Goal: Task Accomplishment & Management: Complete application form

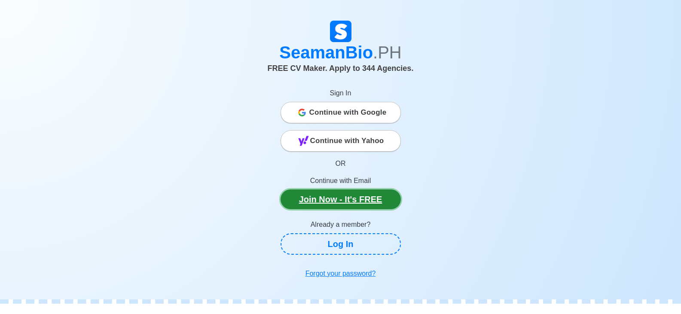
click at [337, 201] on link "Join Now - It's FREE" at bounding box center [341, 200] width 120 height 20
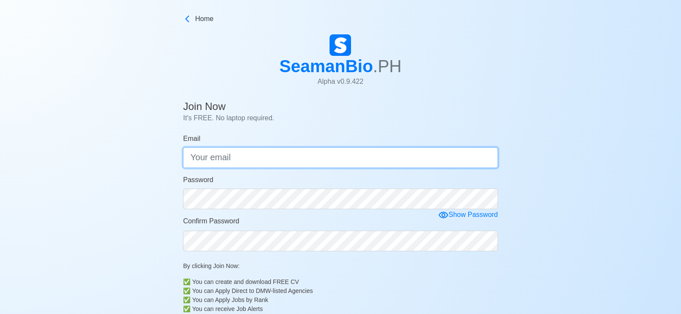
click at [323, 161] on input "Email" at bounding box center [340, 157] width 315 height 21
type input "ara.reginalagbuya@yahoo.com"
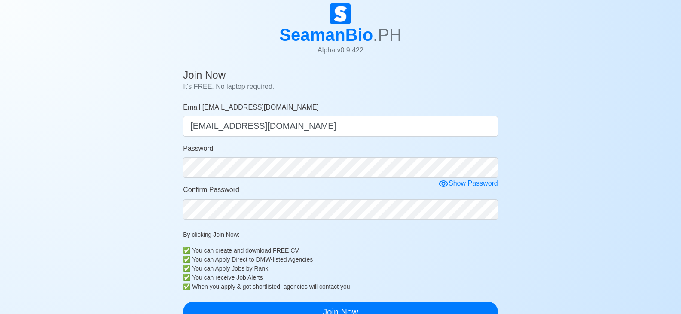
scroll to position [86, 0]
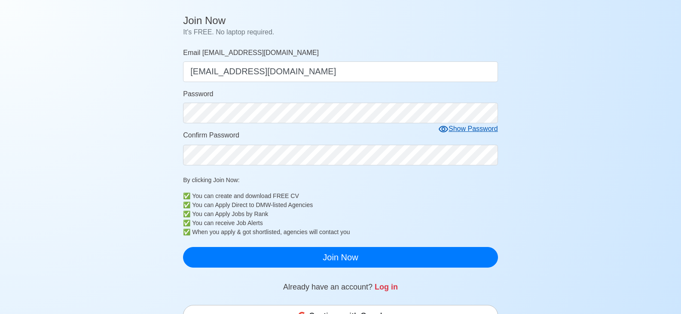
click at [447, 131] on icon at bounding box center [443, 129] width 9 height 6
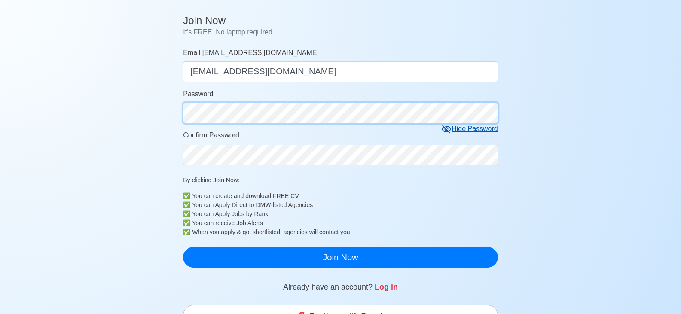
click at [178, 116] on main "Join Now It's FREE. No laptop required. Email ara.reginalagbuya@yahoo.com ara.r…" at bounding box center [341, 253] width 328 height 485
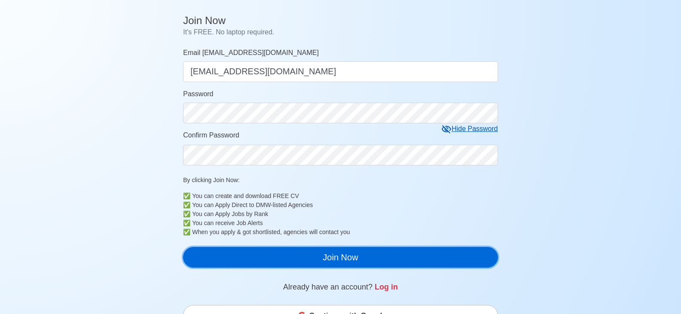
click at [322, 256] on button "Join Now" at bounding box center [340, 257] width 315 height 21
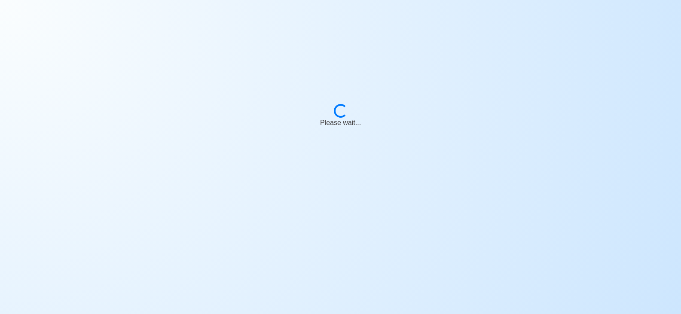
scroll to position [10, 0]
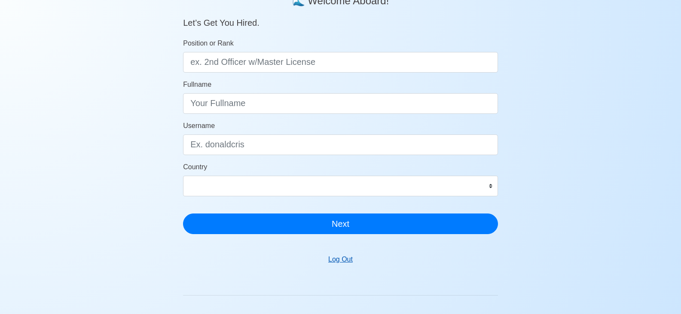
scroll to position [86, 0]
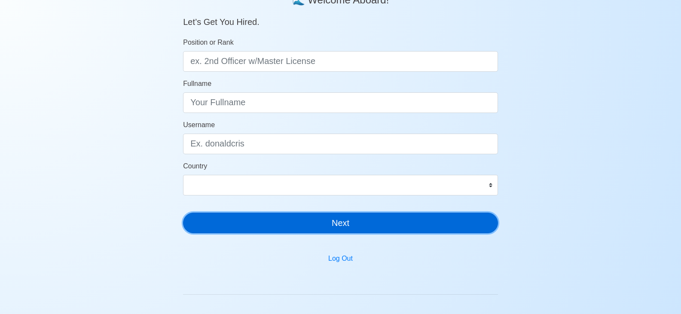
click at [346, 223] on button "Next" at bounding box center [340, 223] width 315 height 21
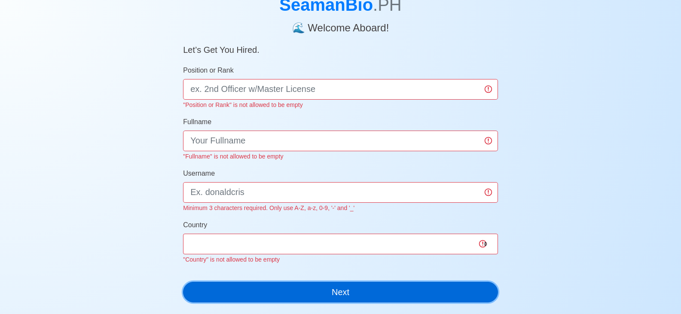
scroll to position [43, 0]
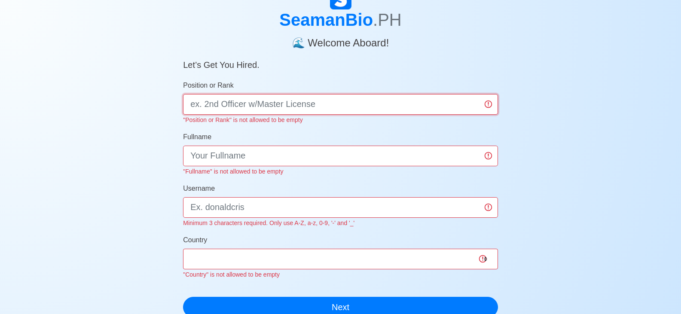
click at [305, 103] on input "Position or Rank" at bounding box center [340, 104] width 315 height 21
type input "MASTER"
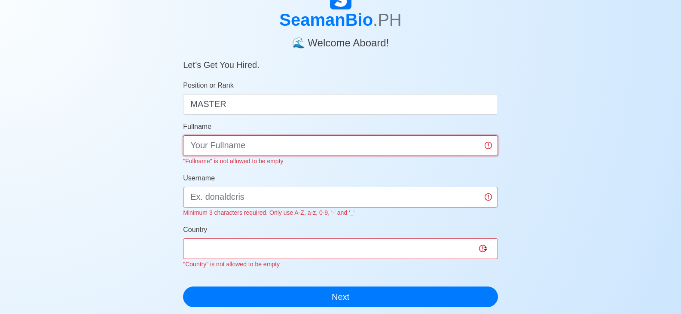
click at [226, 153] on input "Fullname" at bounding box center [340, 145] width 315 height 21
type input "ARA"
click at [215, 197] on div "Username Minimum 3 characters required. Only use A-Z, a-z, 0-9, '-' and '_'" at bounding box center [340, 195] width 315 height 45
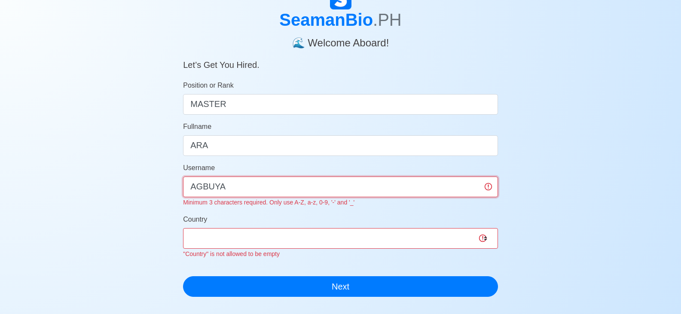
type input "AGBUYA"
click at [236, 230] on select "Afghanistan Åland Islands Albania Algeria American Samoa Andorra Angola Anguill…" at bounding box center [340, 238] width 315 height 21
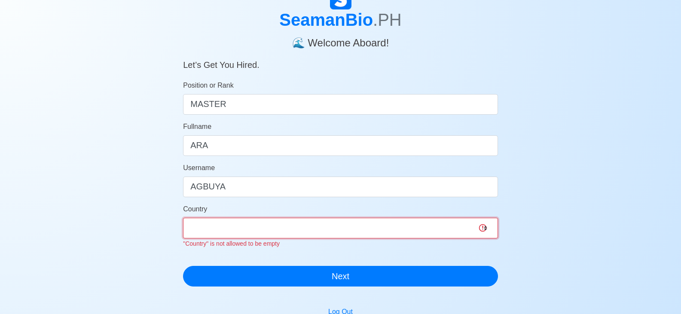
select select "PH"
click at [257, 227] on select "Afghanistan Åland Islands Albania Algeria American Samoa Andorra Angola Anguill…" at bounding box center [340, 228] width 315 height 21
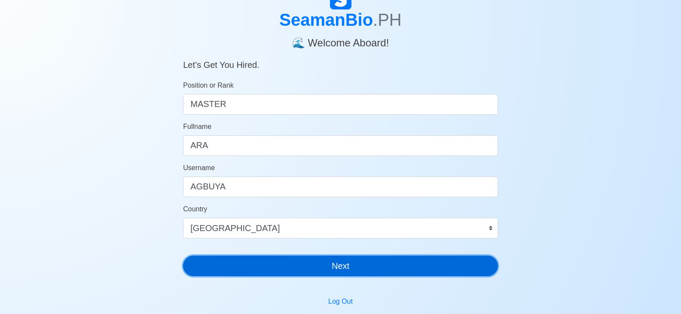
click at [382, 282] on div "SeamanBio .PH 🌊 Welcome Aboard! Let’s Get You Hired. Position or Rank MASTER Fu…" at bounding box center [340, 135] width 315 height 295
click at [329, 264] on button "Next" at bounding box center [340, 266] width 315 height 21
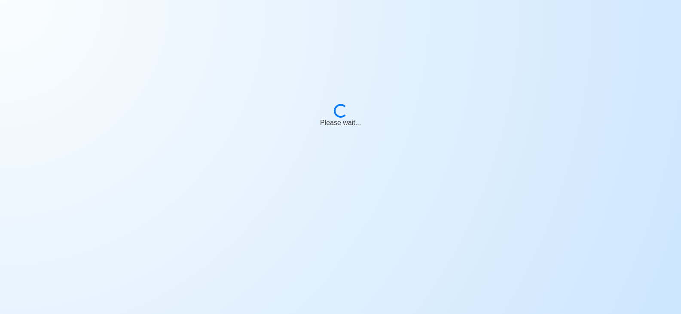
scroll to position [10, 0]
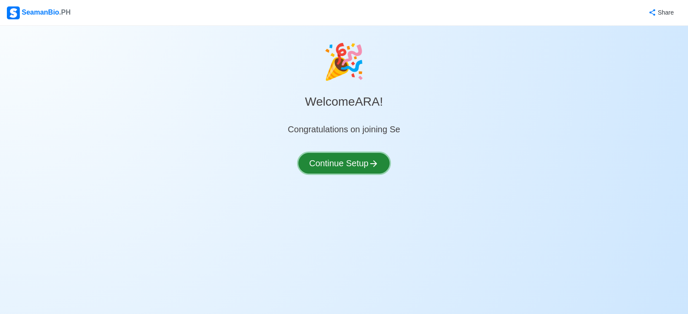
click at [334, 158] on button "Continue Setup" at bounding box center [343, 163] width 91 height 21
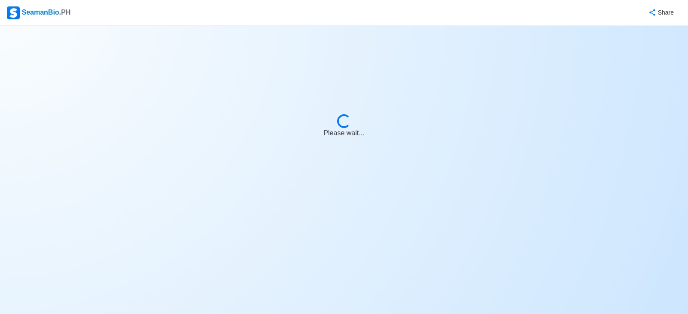
select select "Visible for Hiring"
select select "PH"
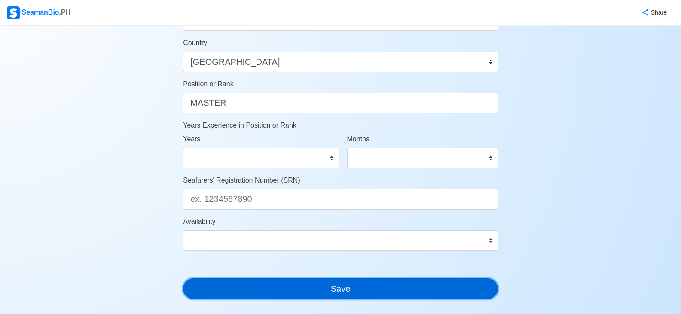
click at [364, 281] on button "Save" at bounding box center [340, 289] width 315 height 21
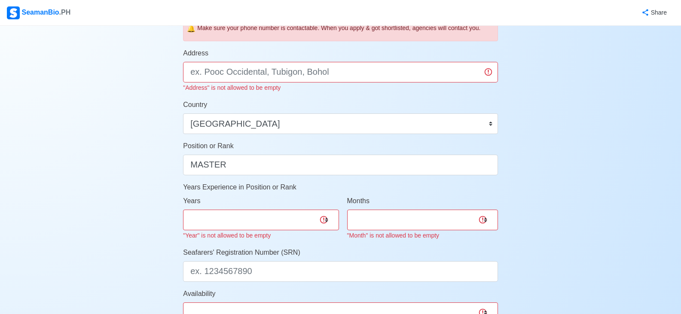
scroll to position [439, 0]
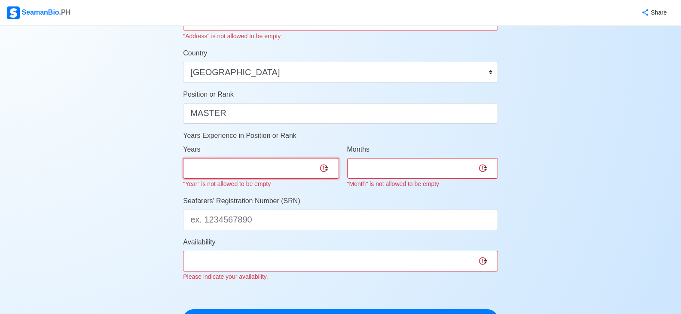
click at [287, 172] on select "0 1 2 3 4 5 6 7 8 9 10 11 12 13 14 15 16 17 18 19 20 21 22 23 24 25 26 27 28 29…" at bounding box center [261, 168] width 156 height 21
click at [574, 199] on div "Account Setup Your Job Status Onboard Actively Looking for Job Not Looking for …" at bounding box center [340, 1] width 681 height 828
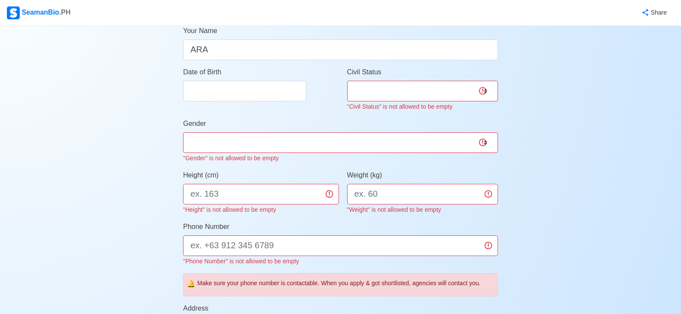
scroll to position [9, 0]
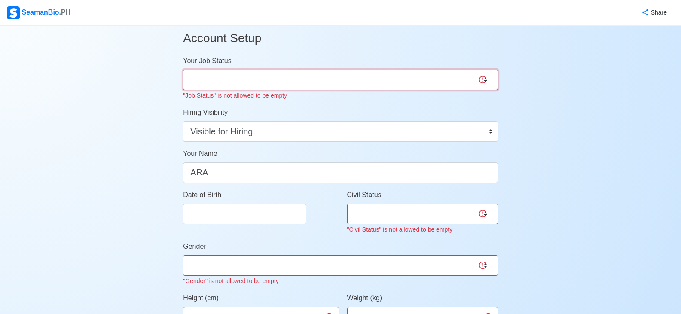
click at [356, 82] on select "Onboard Actively Looking for Job Not Looking for Job" at bounding box center [340, 80] width 315 height 21
click at [374, 80] on select "Onboard Actively Looking for Job Not Looking for Job" at bounding box center [340, 80] width 315 height 21
select select "Onboard"
click at [183, 70] on select "Onboard Actively Looking for Job Not Looking for Job" at bounding box center [340, 80] width 315 height 21
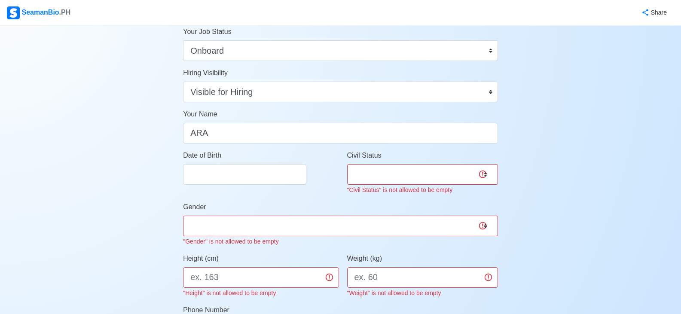
scroll to position [52, 0]
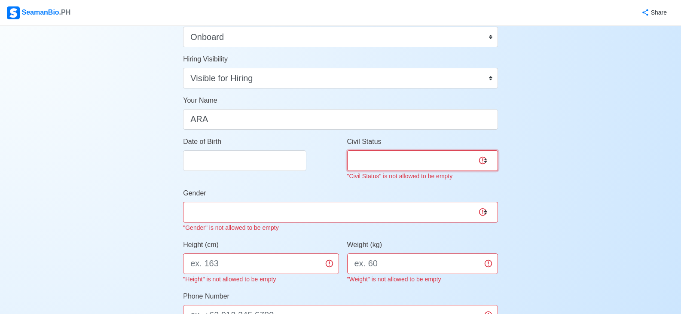
click at [374, 163] on select "Single Married Widowed Separated" at bounding box center [422, 160] width 151 height 21
select select "Single"
click at [347, 150] on select "Single Married Widowed Separated" at bounding box center [422, 160] width 151 height 21
click at [255, 215] on div "Gender Male Female "Gender" is not allowed to be empty" at bounding box center [340, 210] width 315 height 45
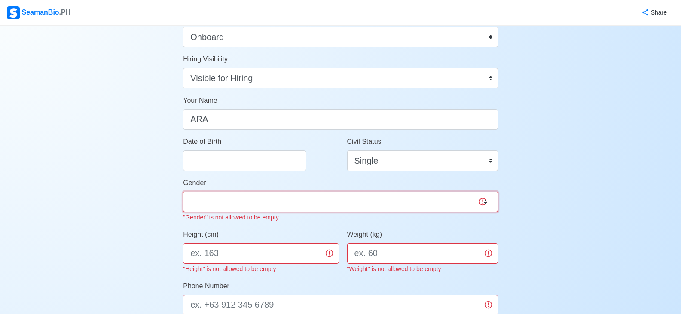
click at [183, 192] on select "Male Female" at bounding box center [340, 202] width 315 height 21
click at [251, 199] on select "Male Female" at bounding box center [340, 202] width 315 height 21
select select "Female"
click at [183, 192] on select "Male Female" at bounding box center [340, 202] width 315 height 21
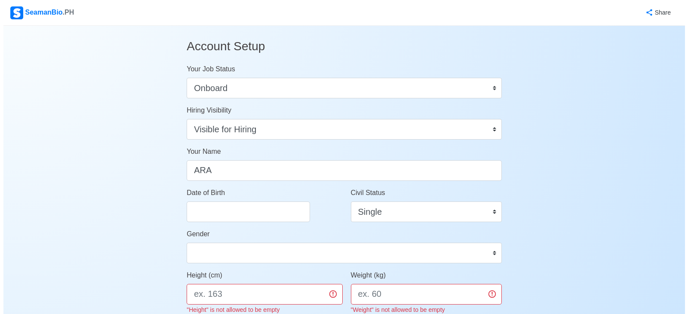
scroll to position [0, 0]
click at [228, 37] on h3 "Account Setup" at bounding box center [340, 47] width 315 height 28
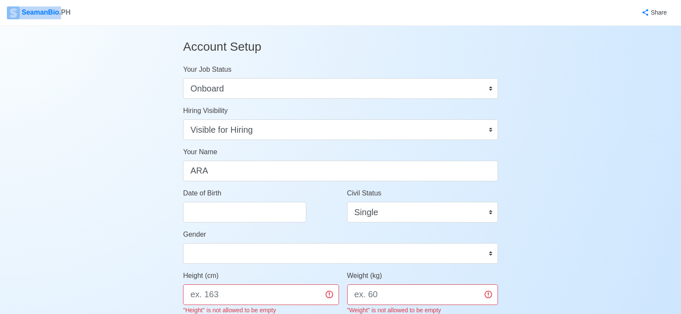
drag, startPoint x: 46, startPoint y: 4, endPoint x: 61, endPoint y: 15, distance: 18.1
click at [61, 15] on nav "SeamanBio .PH Share" at bounding box center [340, 13] width 681 height 26
drag, startPoint x: 196, startPoint y: 9, endPoint x: 96, endPoint y: 18, distance: 100.1
click at [179, 12] on div "Share" at bounding box center [372, 13] width 603 height 24
click at [50, 8] on div "SeamanBio .PH" at bounding box center [39, 12] width 64 height 13
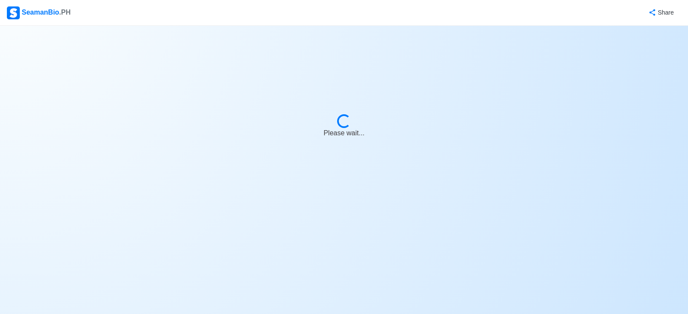
select select "Visible for Hiring"
select select "PH"
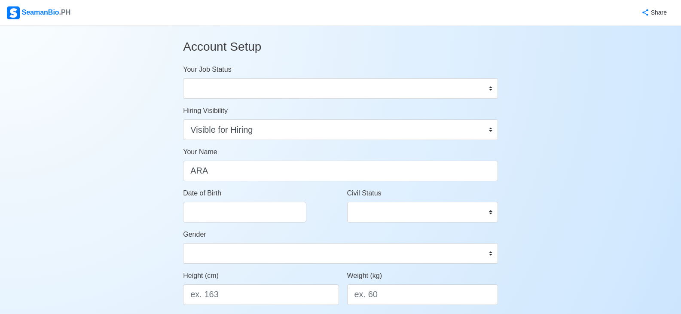
click at [24, 8] on div "SeamanBio .PH" at bounding box center [39, 12] width 64 height 13
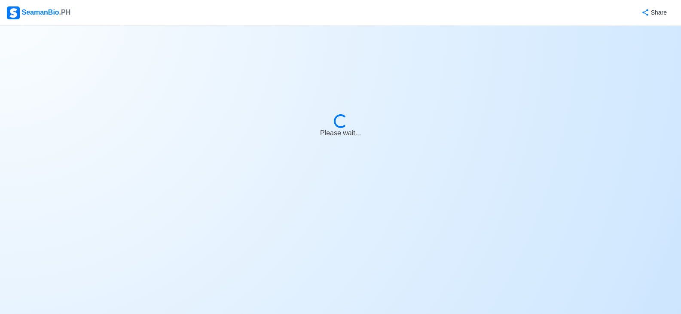
select select "Visible for Hiring"
select select "PH"
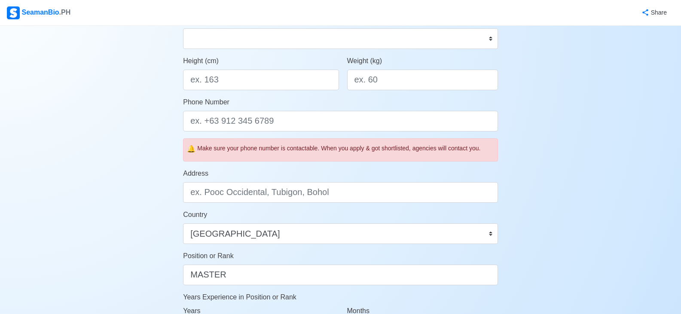
scroll to position [387, 0]
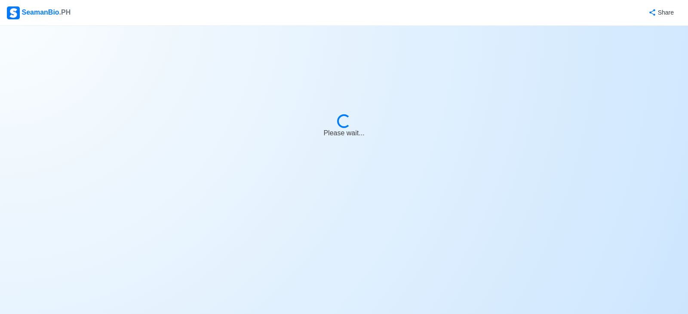
select select "Visible for Hiring"
select select "PH"
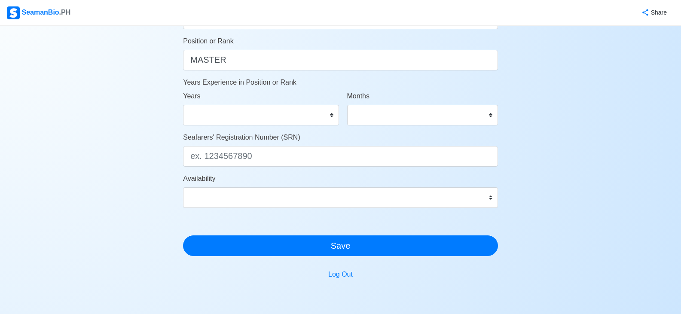
scroll to position [478, 0]
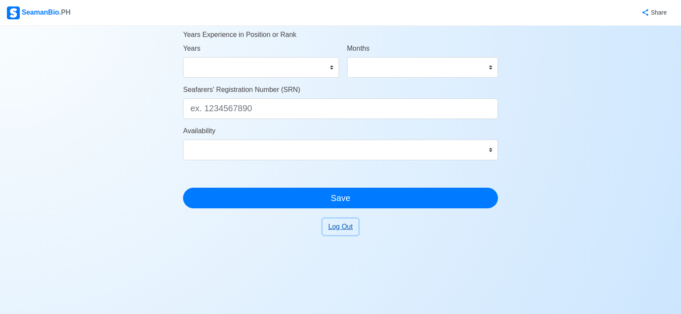
click at [342, 227] on button "Log Out" at bounding box center [341, 227] width 36 height 16
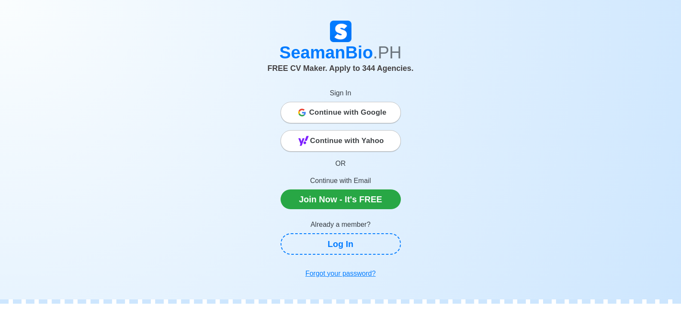
click at [340, 111] on span "Continue with Google" at bounding box center [348, 112] width 77 height 17
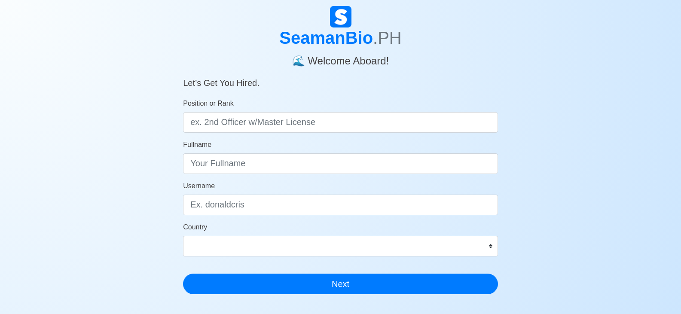
scroll to position [18, 0]
